Goal: Information Seeking & Learning: Learn about a topic

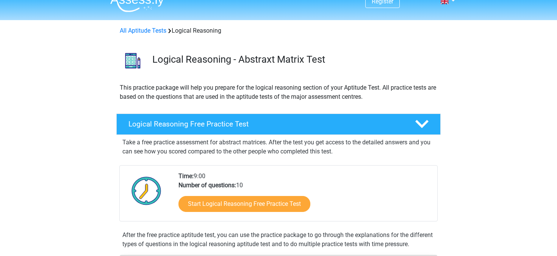
scroll to position [13, 0]
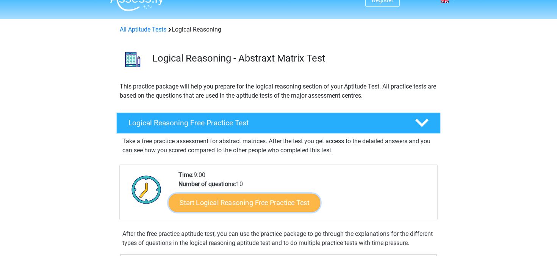
click at [255, 206] on link "Start Logical Reasoning Free Practice Test" at bounding box center [245, 202] width 152 height 18
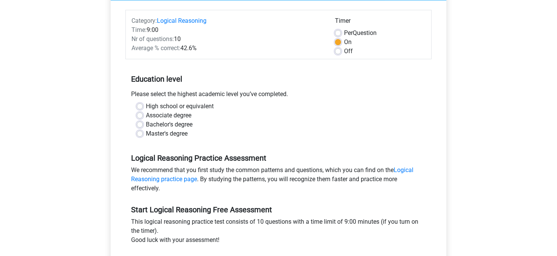
scroll to position [82, 0]
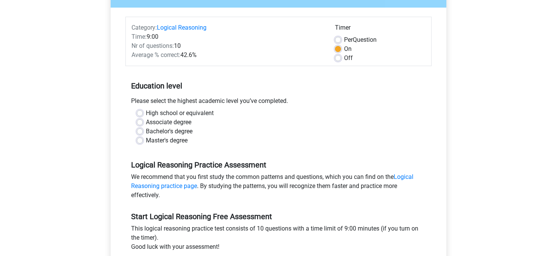
click at [146, 132] on label "Bachelor's degree" at bounding box center [169, 131] width 47 height 9
click at [143, 132] on input "Bachelor's degree" at bounding box center [140, 131] width 6 height 8
radio input "true"
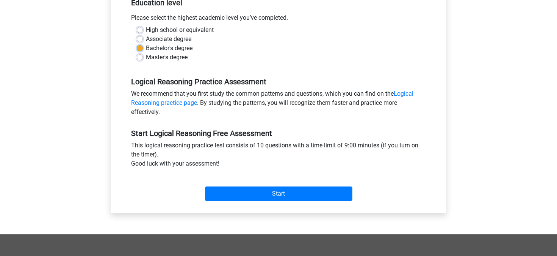
scroll to position [166, 0]
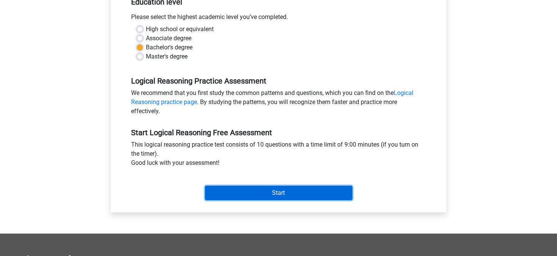
click at [285, 195] on input "Start" at bounding box center [279, 192] width 148 height 14
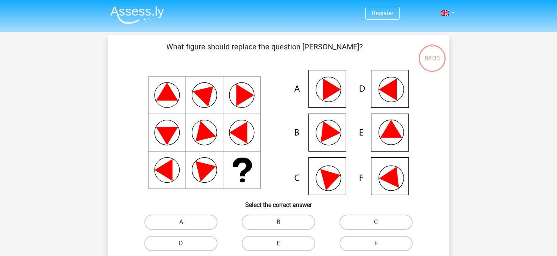
click at [284, 240] on label "E" at bounding box center [278, 242] width 73 height 15
click at [284, 243] on input "E" at bounding box center [281, 245] width 5 height 5
radio input "true"
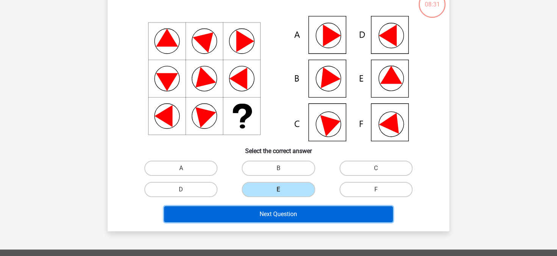
click at [286, 214] on button "Next Question" at bounding box center [278, 214] width 229 height 16
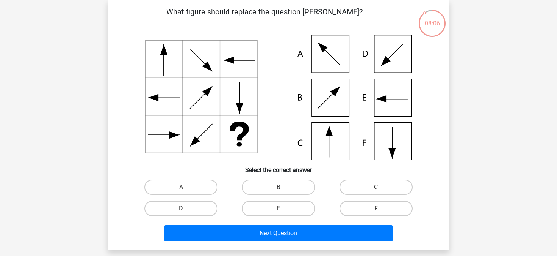
scroll to position [65, 0]
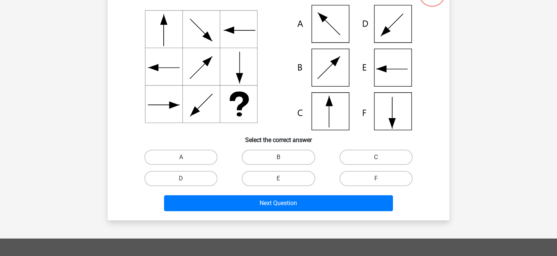
click at [371, 162] on label "C" at bounding box center [376, 156] width 73 height 15
click at [376, 162] on input "C" at bounding box center [378, 159] width 5 height 5
radio input "true"
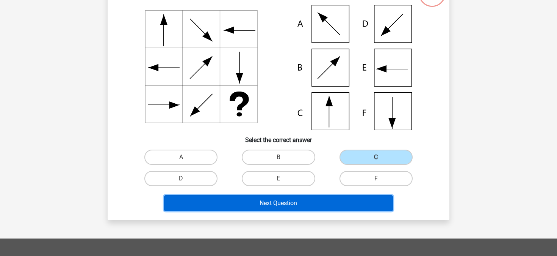
click at [271, 205] on button "Next Question" at bounding box center [278, 203] width 229 height 16
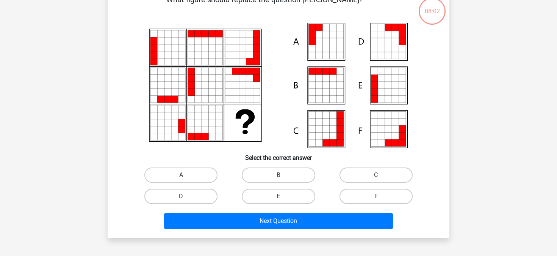
scroll to position [35, 0]
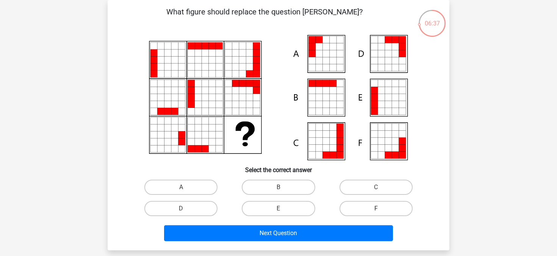
click at [366, 207] on label "F" at bounding box center [376, 208] width 73 height 15
click at [376, 208] on input "F" at bounding box center [378, 210] width 5 height 5
radio input "true"
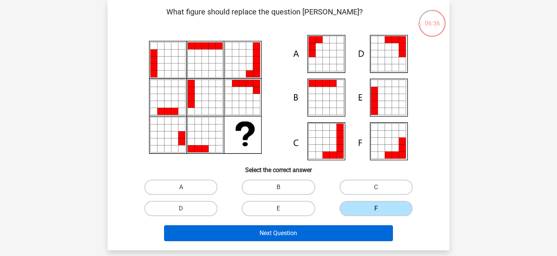
click at [260, 233] on button "Next Question" at bounding box center [278, 233] width 229 height 16
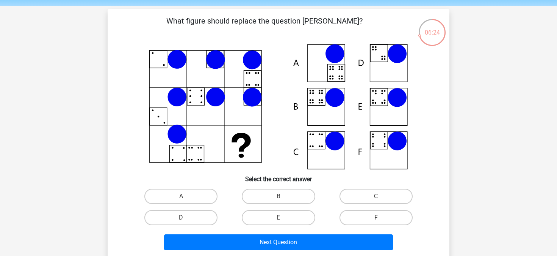
scroll to position [26, 0]
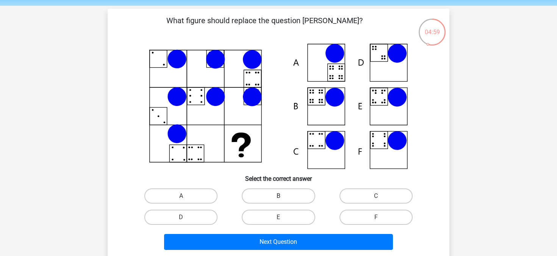
click at [271, 198] on label "B" at bounding box center [278, 195] width 73 height 15
click at [279, 198] on input "B" at bounding box center [281, 198] width 5 height 5
radio input "true"
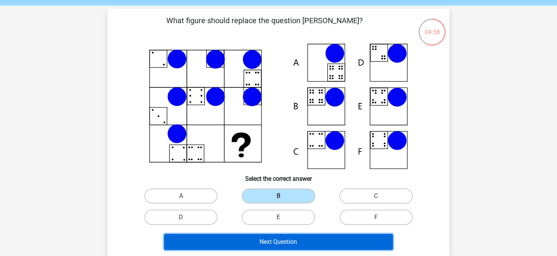
click at [265, 235] on button "Next Question" at bounding box center [278, 242] width 229 height 16
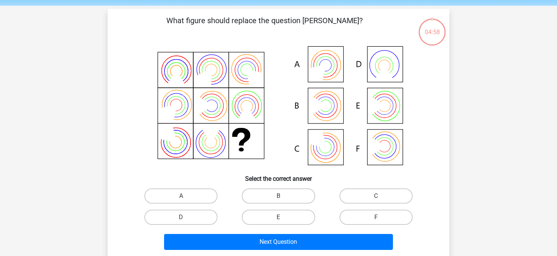
scroll to position [35, 0]
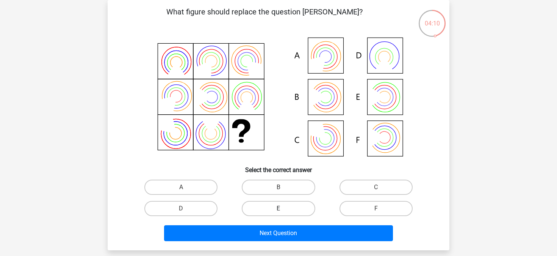
click at [274, 213] on label "E" at bounding box center [278, 208] width 73 height 15
click at [279, 213] on input "E" at bounding box center [281, 210] width 5 height 5
radio input "true"
click at [266, 241] on div "Next Question" at bounding box center [278, 234] width 293 height 19
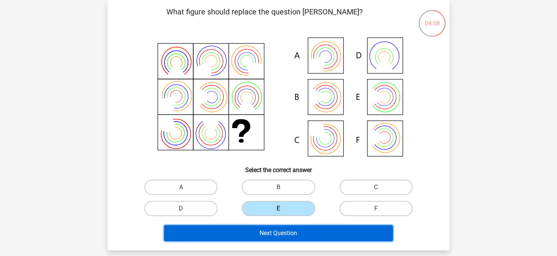
click at [273, 235] on button "Next Question" at bounding box center [278, 233] width 229 height 16
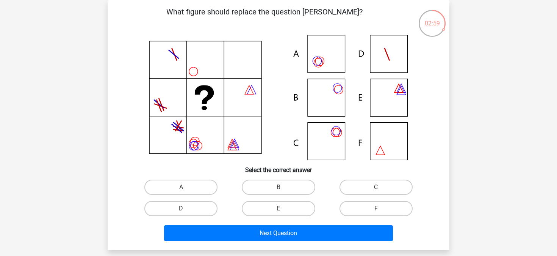
click at [391, 187] on label "C" at bounding box center [376, 186] width 73 height 15
click at [381, 187] on input "C" at bounding box center [378, 189] width 5 height 5
radio input "true"
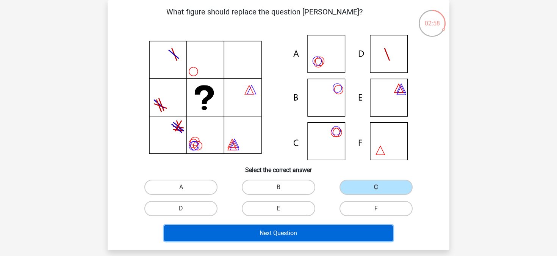
click at [273, 231] on button "Next Question" at bounding box center [278, 233] width 229 height 16
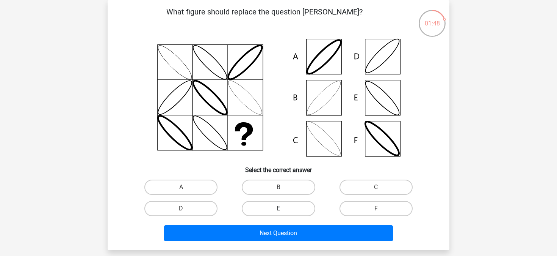
click at [276, 213] on label "E" at bounding box center [278, 208] width 73 height 15
click at [279, 213] on input "E" at bounding box center [281, 210] width 5 height 5
radio input "true"
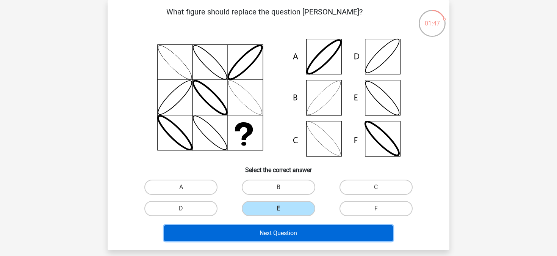
click at [267, 237] on button "Next Question" at bounding box center [278, 233] width 229 height 16
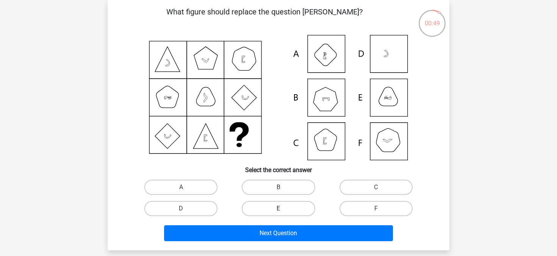
click at [272, 204] on label "E" at bounding box center [278, 208] width 73 height 15
click at [279, 208] on input "E" at bounding box center [281, 210] width 5 height 5
radio input "true"
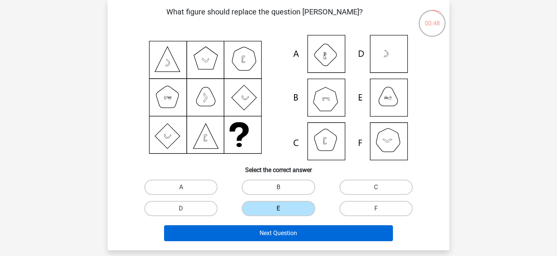
click at [262, 232] on button "Next Question" at bounding box center [278, 233] width 229 height 16
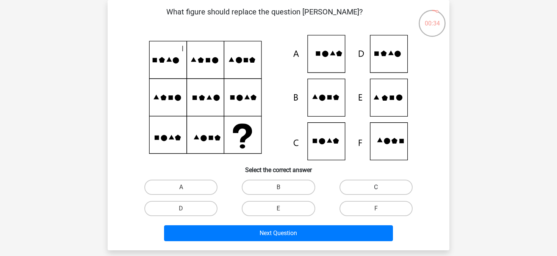
click at [372, 185] on label "C" at bounding box center [376, 186] width 73 height 15
click at [376, 187] on input "C" at bounding box center [378, 189] width 5 height 5
radio input "true"
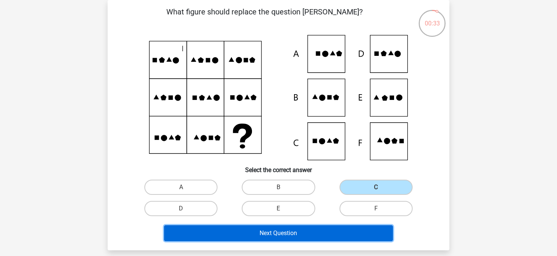
click at [279, 235] on button "Next Question" at bounding box center [278, 233] width 229 height 16
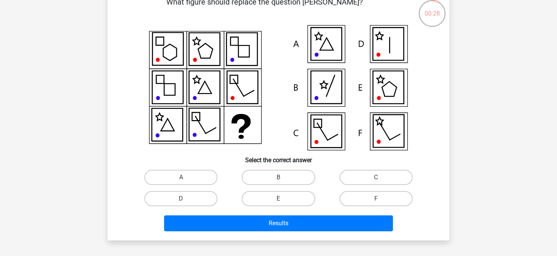
scroll to position [41, 0]
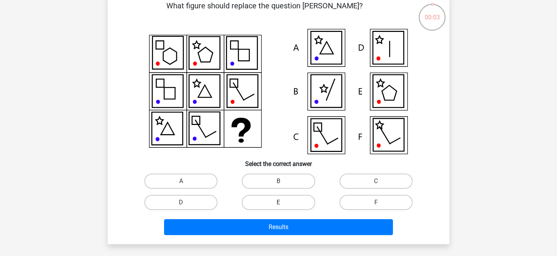
click at [298, 202] on label "E" at bounding box center [278, 202] width 73 height 15
click at [284, 202] on input "E" at bounding box center [281, 204] width 5 height 5
radio input "true"
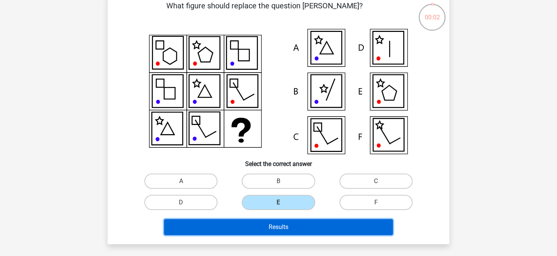
click at [292, 226] on button "Results" at bounding box center [278, 227] width 229 height 16
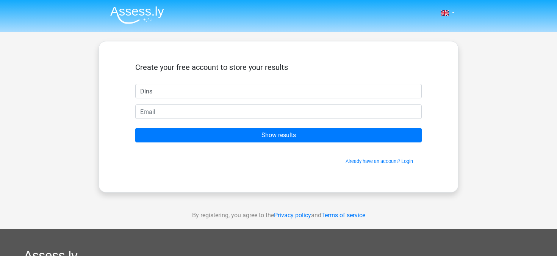
type input "Dins"
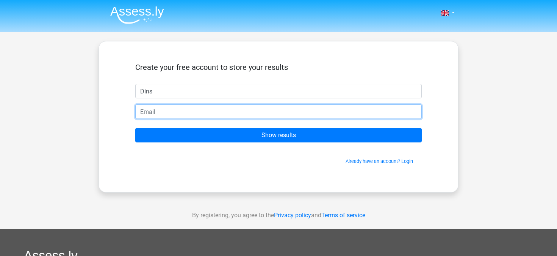
click at [166, 110] on input "email" at bounding box center [278, 111] width 287 height 14
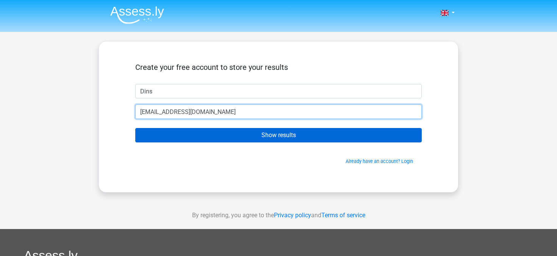
type input "dinica.b@gmail.com"
click at [248, 134] on input "Show results" at bounding box center [278, 135] width 287 height 14
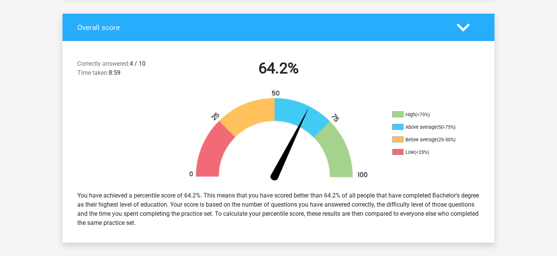
scroll to position [151, 0]
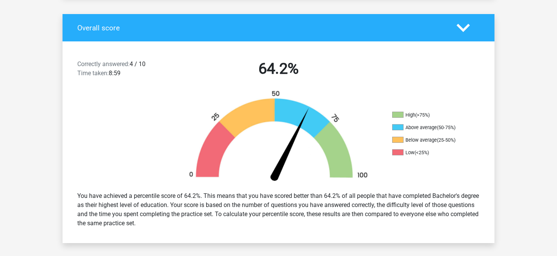
click at [150, 129] on div at bounding box center [117, 137] width 108 height 95
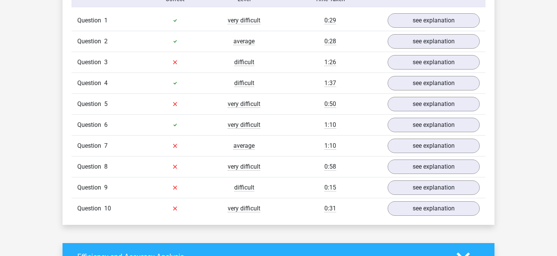
scroll to position [597, 0]
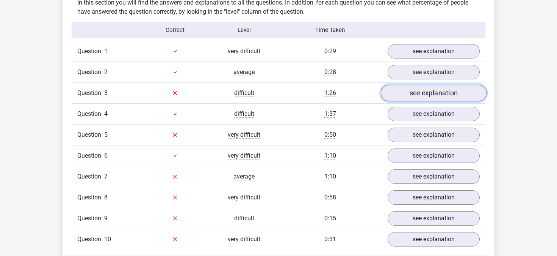
click at [432, 95] on link "see explanation" at bounding box center [434, 93] width 106 height 17
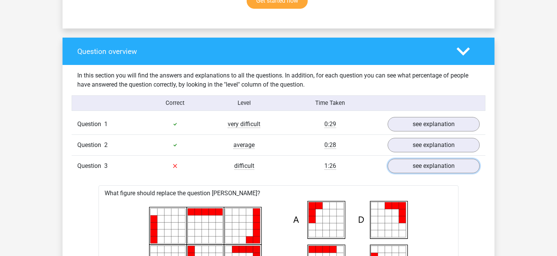
scroll to position [439, 0]
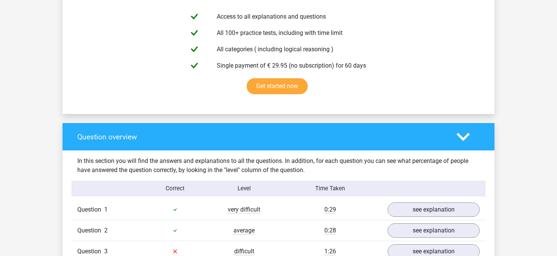
click at [463, 135] on icon at bounding box center [463, 136] width 13 height 13
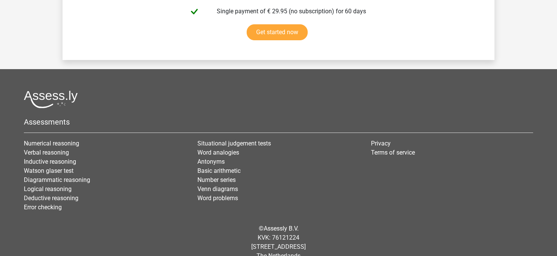
scroll to position [1092, 0]
